Goal: Transaction & Acquisition: Purchase product/service

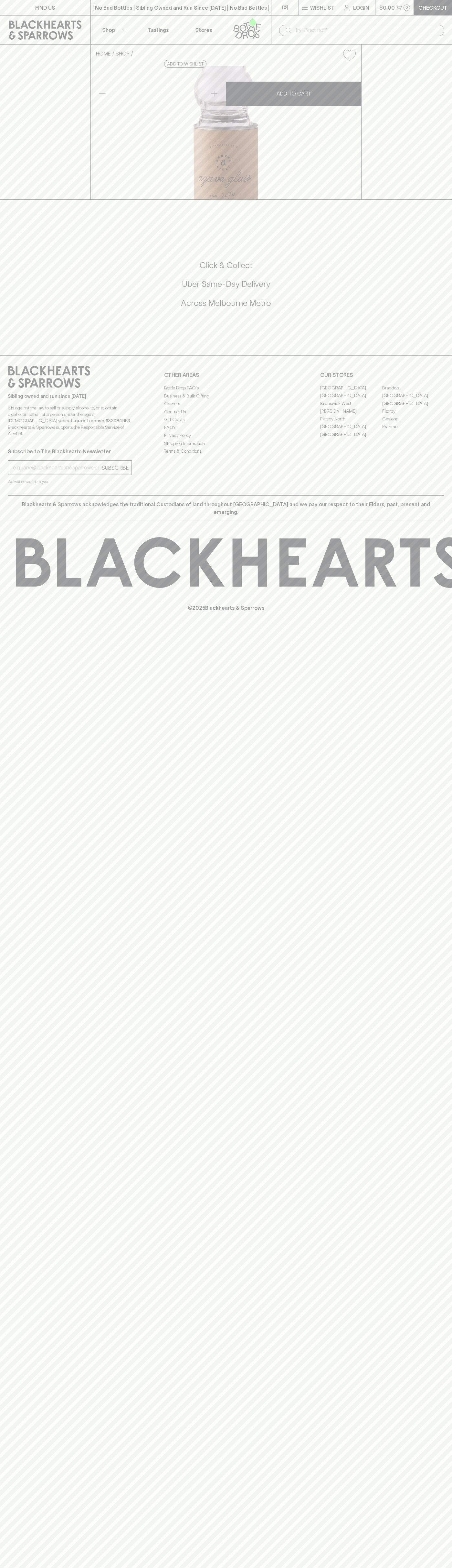
click at [413, 399] on link "[GEOGRAPHIC_DATA]" at bounding box center [413, 395] width 62 height 8
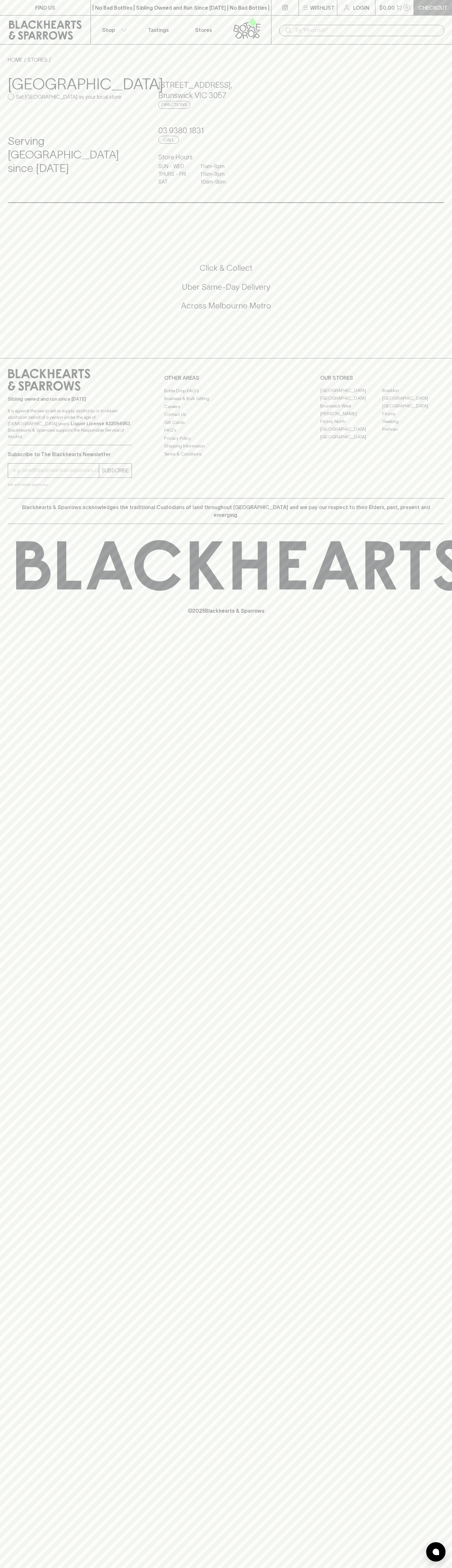
click at [428, 6] on p "Checkout" at bounding box center [433, 7] width 29 height 8
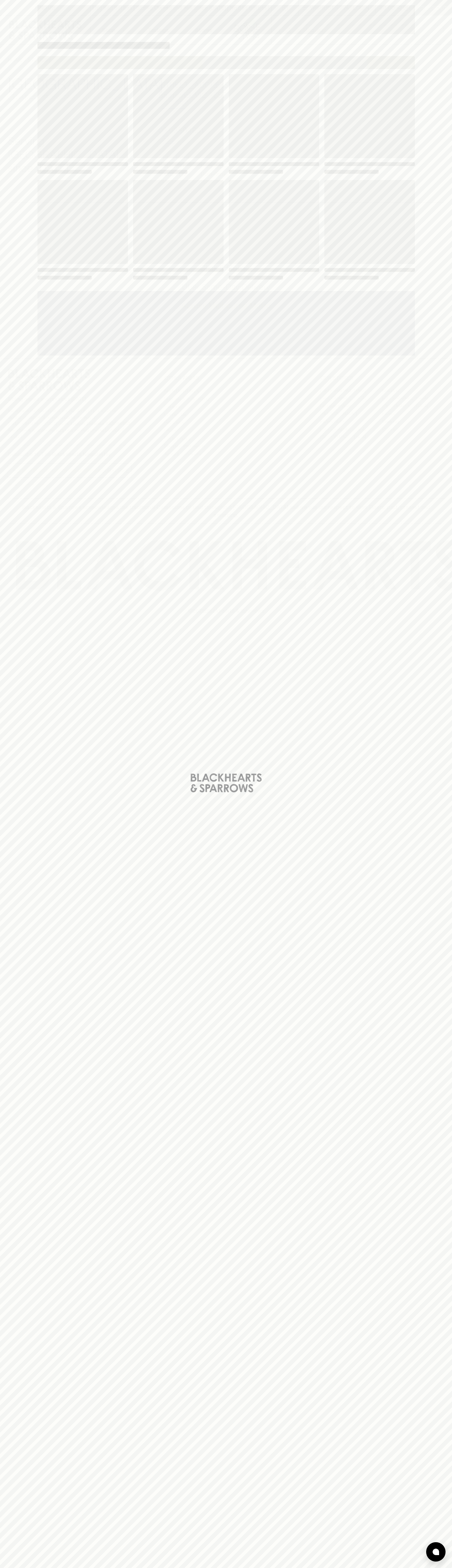
click at [426, 782] on div "Loading" at bounding box center [226, 784] width 452 height 1568
click at [93, 1567] on html "FIND US | No Bad Bottles | Sibling Owned and Run Since 2006 | No Bad Bottles | …" at bounding box center [226, 784] width 452 height 1568
click at [27, 1477] on div "Loading" at bounding box center [226, 784] width 452 height 1568
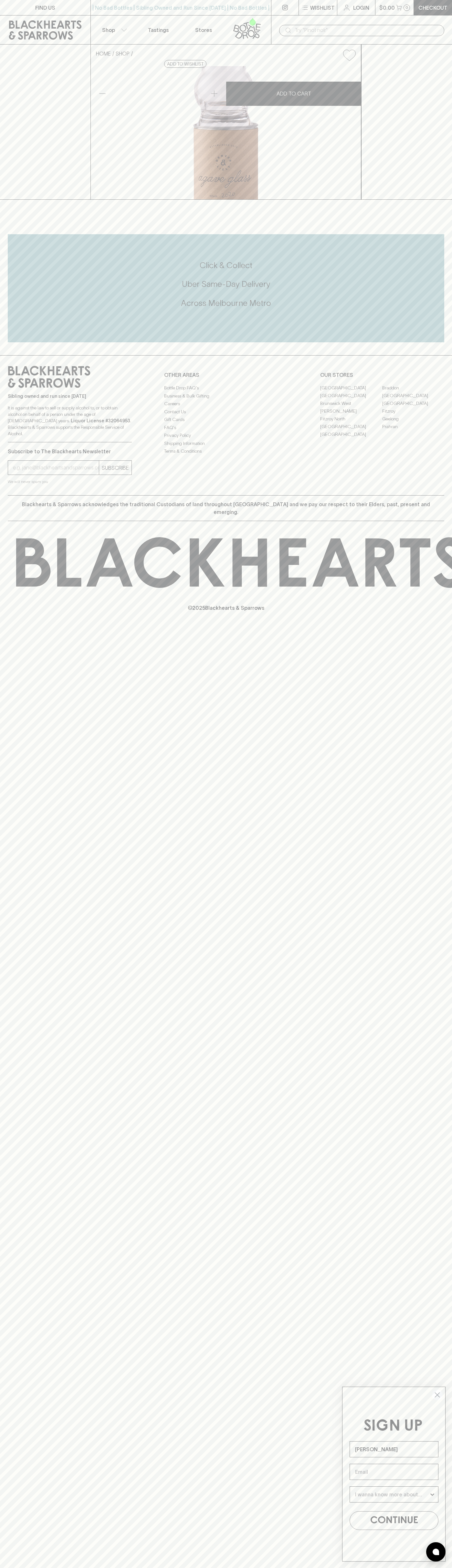
type input "[PERSON_NAME]"
